Goal: Transaction & Acquisition: Purchase product/service

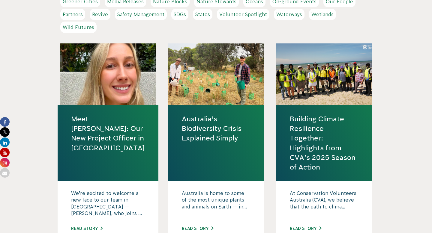
scroll to position [260, 0]
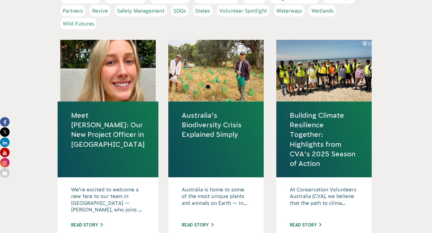
click at [305, 135] on link "Building Climate Resilience Together: Highlights from CVA’s 2025 Season of Acti…" at bounding box center [324, 140] width 68 height 58
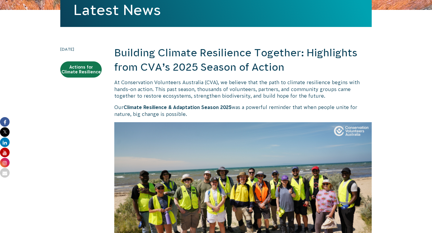
scroll to position [141, 0]
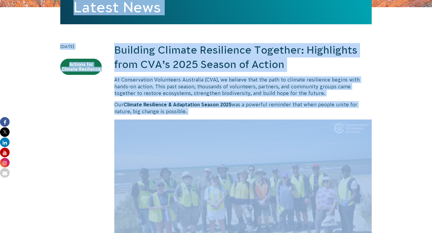
click at [146, 142] on img at bounding box center [242, 192] width 257 height 145
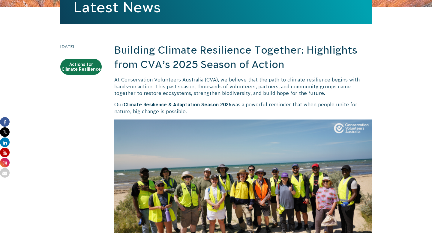
click at [131, 70] on h2 "Building Climate Resilience Together: Highlights from CVA’s 2025 Season of Acti…" at bounding box center [242, 57] width 257 height 28
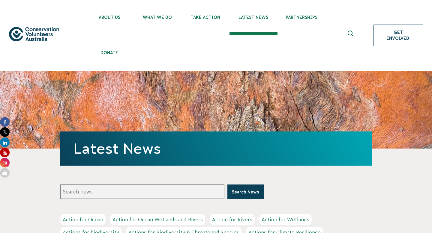
click at [394, 35] on link "Get Involved" at bounding box center [397, 36] width 49 height 22
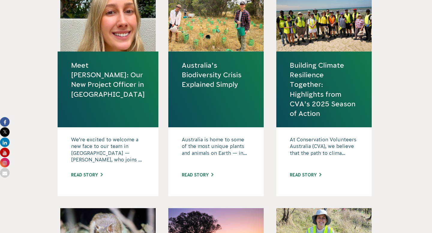
scroll to position [312, 0]
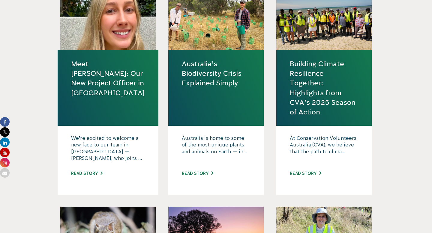
click at [304, 85] on link "Building Climate Resilience Together: Highlights from CVA’s 2025 Season of Acti…" at bounding box center [324, 88] width 68 height 58
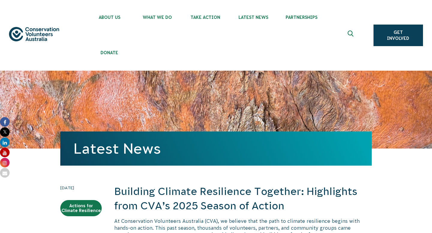
click at [181, 185] on h2 "Building Climate Resilience Together: Highlights from CVA’s 2025 Season of Acti…" at bounding box center [242, 199] width 257 height 28
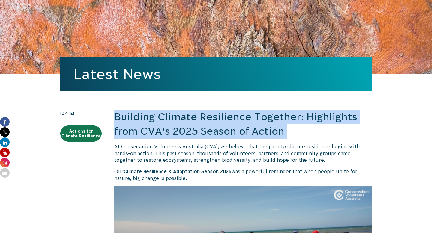
click at [181, 126] on h2 "Building Climate Resilience Together: Highlights from CVA’s 2025 Season of Acti…" at bounding box center [242, 124] width 257 height 28
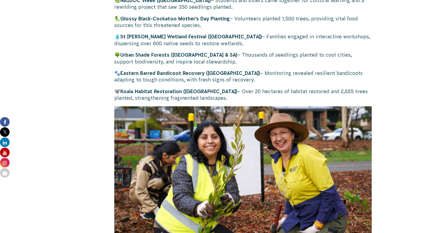
scroll to position [558, 0]
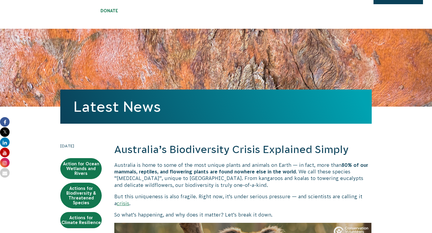
scroll to position [42, 0]
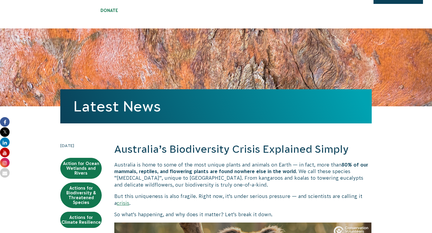
click at [191, 156] on h2 "Australia’s Biodiversity Crisis Explained Simply" at bounding box center [242, 149] width 257 height 14
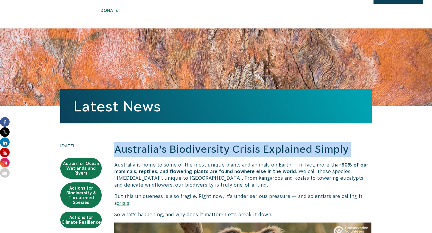
click at [191, 156] on h2 "Australia’s Biodiversity Crisis Explained Simply" at bounding box center [242, 149] width 257 height 14
copy div "Australia’s Biodiversity Crisis Explained Simply"
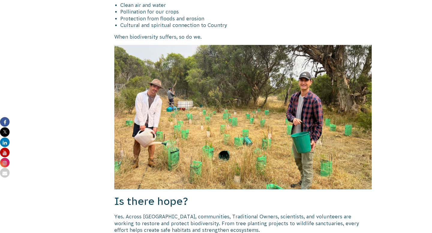
scroll to position [1066, 0]
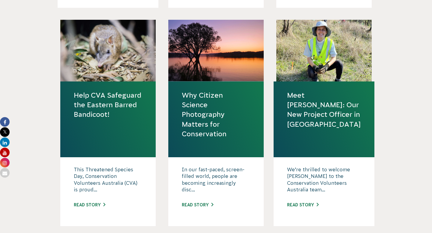
scroll to position [501, 0]
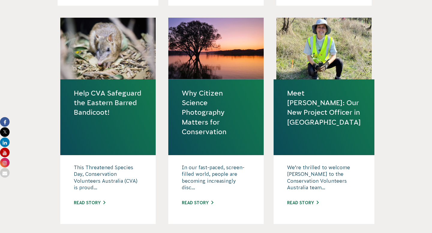
click at [309, 100] on link "Meet [PERSON_NAME]: Our New Project Officer in [GEOGRAPHIC_DATA]" at bounding box center [324, 107] width 74 height 39
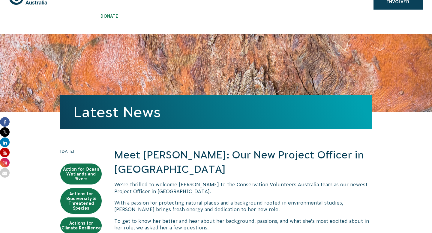
scroll to position [58, 0]
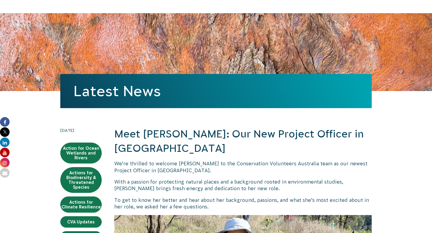
click at [183, 138] on h2 "Meet [PERSON_NAME]: Our New Project Officer in [GEOGRAPHIC_DATA]" at bounding box center [242, 141] width 257 height 28
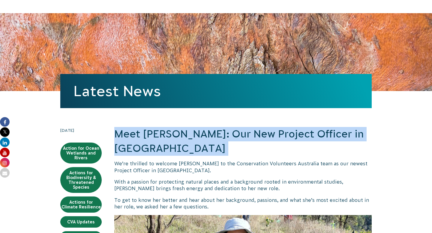
click at [183, 138] on h2 "Meet Rosie Newman: Our New Project Officer in South Australia" at bounding box center [242, 141] width 257 height 28
copy div "Meet Rosie Newman: Our New Project Officer in South Australia"
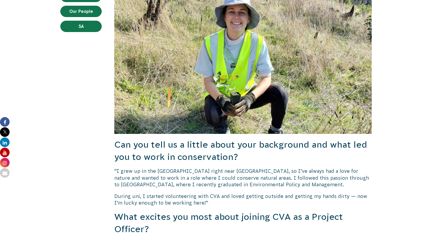
scroll to position [0, 0]
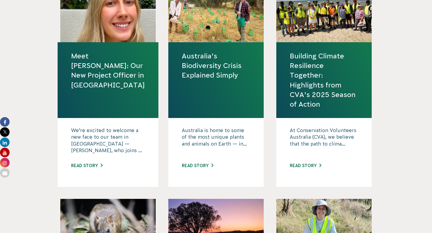
scroll to position [521, 0]
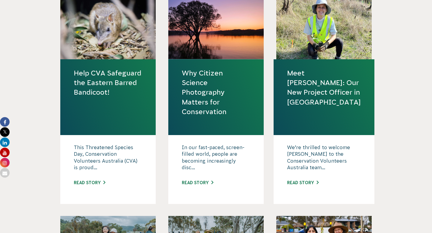
click at [97, 91] on link "Help CVA Safeguard the Eastern Barred Bandicoot!" at bounding box center [108, 82] width 68 height 29
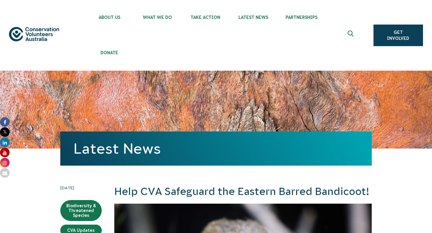
click at [171, 192] on h2 "Help CVA Safeguard the Eastern Barred Bandicoot!" at bounding box center [242, 192] width 257 height 14
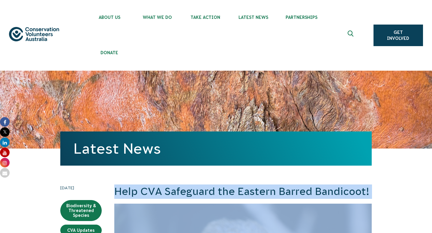
click at [171, 192] on h2 "Help CVA Safeguard the Eastern Barred Bandicoot!" at bounding box center [242, 192] width 257 height 14
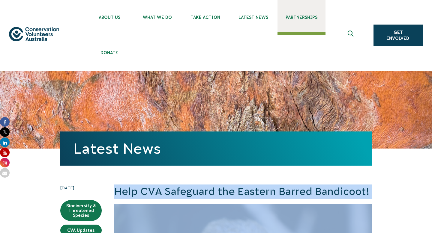
copy div "Help CVA Safeguard the Eastern Barred Bandicoot!"
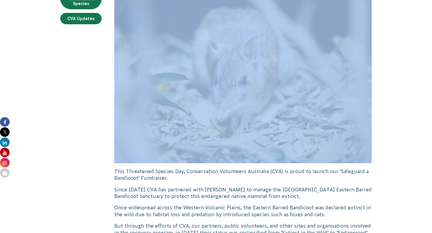
scroll to position [215, 0]
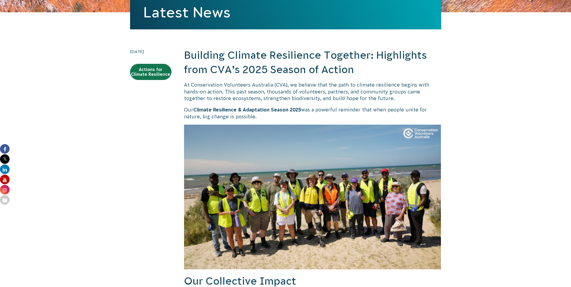
scroll to position [93, 0]
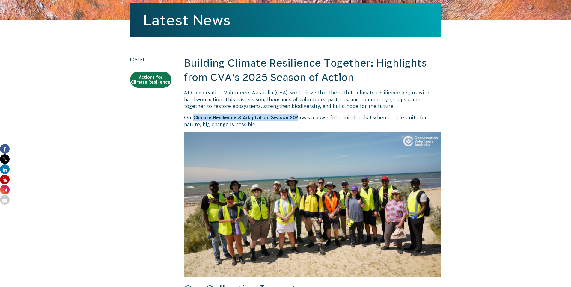
drag, startPoint x: 194, startPoint y: 116, endPoint x: 300, endPoint y: 117, distance: 106.4
click at [300, 117] on b "Climate Resilience & Adaptation Season 2025" at bounding box center [247, 117] width 108 height 5
copy b "Climate Resilience & Adaptation Season 202"
click at [203, 119] on b "Climate Resilience & Adaptation Season 2025" at bounding box center [247, 117] width 108 height 5
drag, startPoint x: 195, startPoint y: 116, endPoint x: 302, endPoint y: 117, distance: 107.3
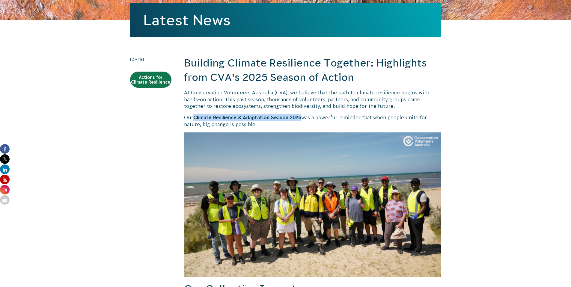
click at [302, 117] on p "Our Climate Resilience & Adaptation Season 2025 was a powerful reminder that wh…" at bounding box center [312, 120] width 257 height 13
copy b "Climate Resilience & Adaptation Season 2025"
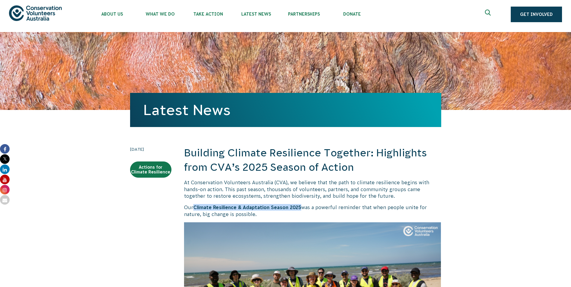
scroll to position [0, 0]
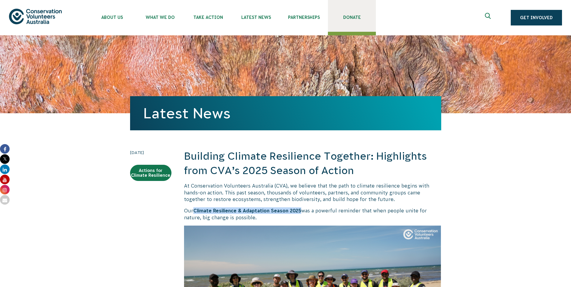
click at [348, 22] on link "Donate" at bounding box center [352, 16] width 48 height 32
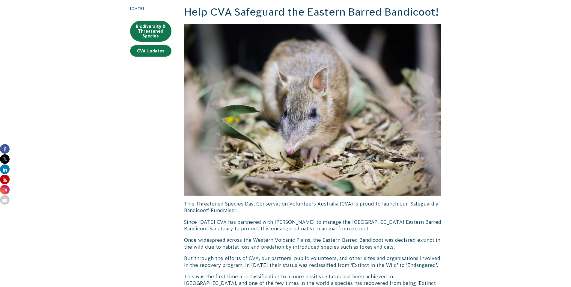
scroll to position [126, 0]
